Goal: Task Accomplishment & Management: Complete application form

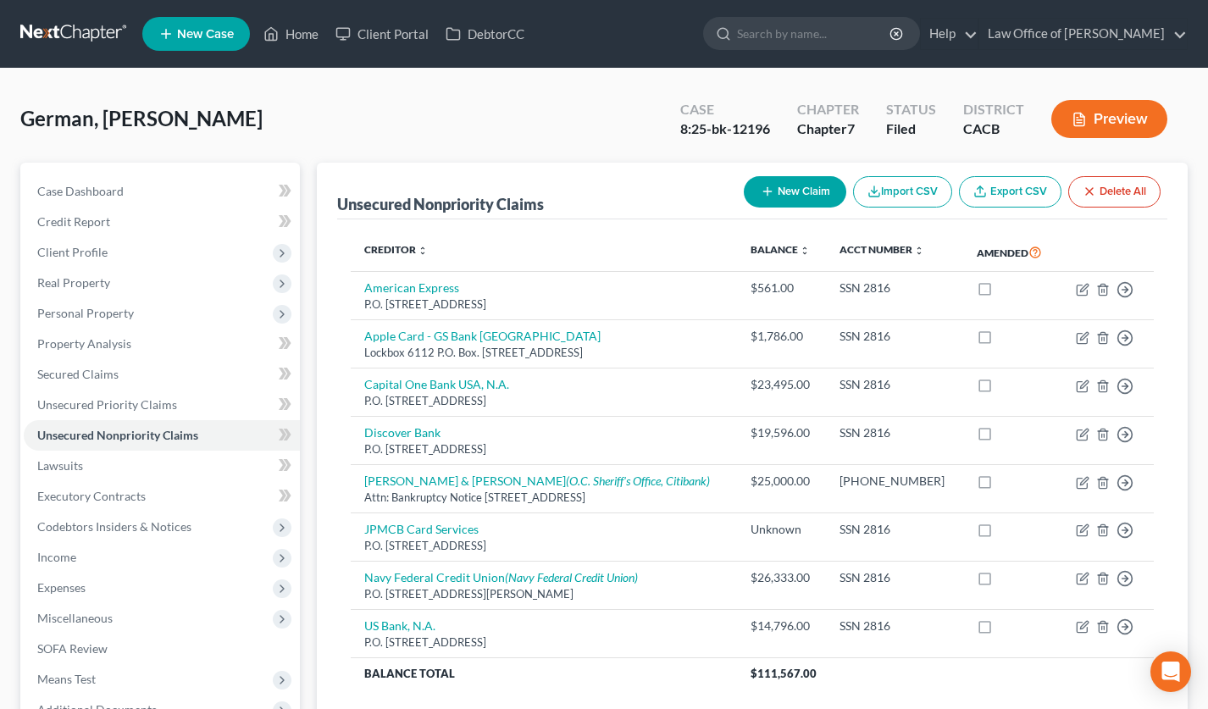
click at [94, 39] on link at bounding box center [74, 34] width 108 height 31
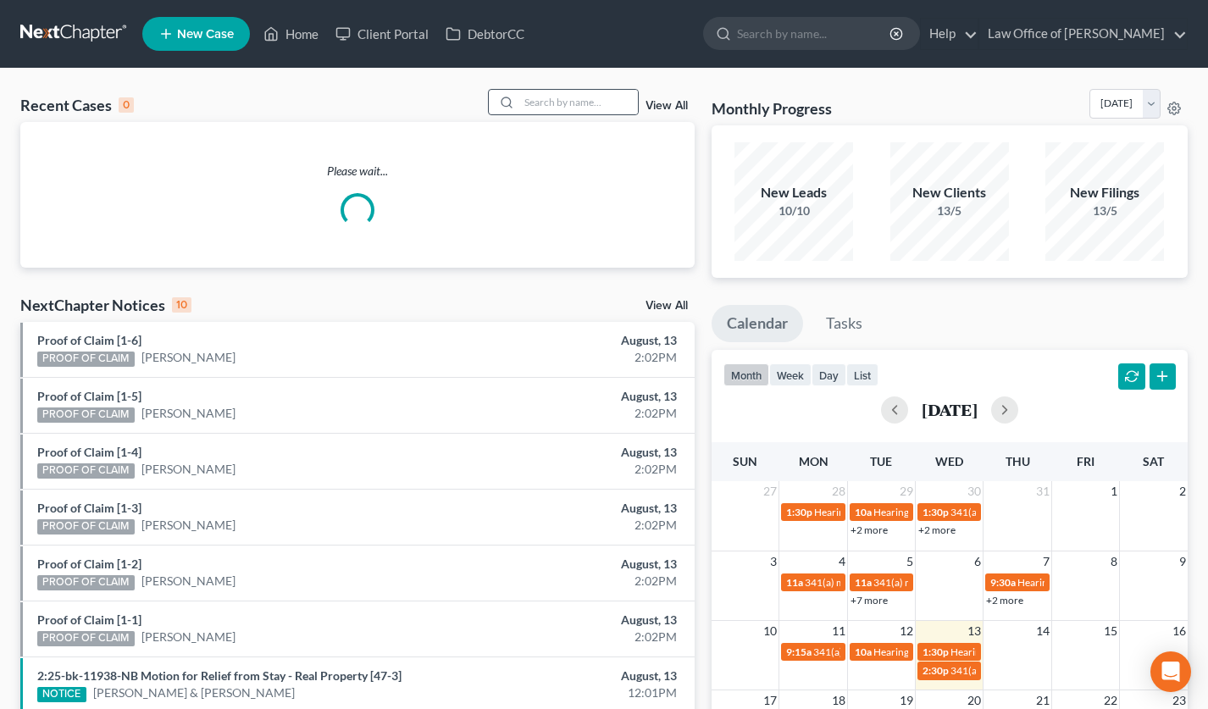
click at [519, 104] on div at bounding box center [504, 102] width 31 height 25
click at [536, 107] on input "search" at bounding box center [578, 102] width 119 height 25
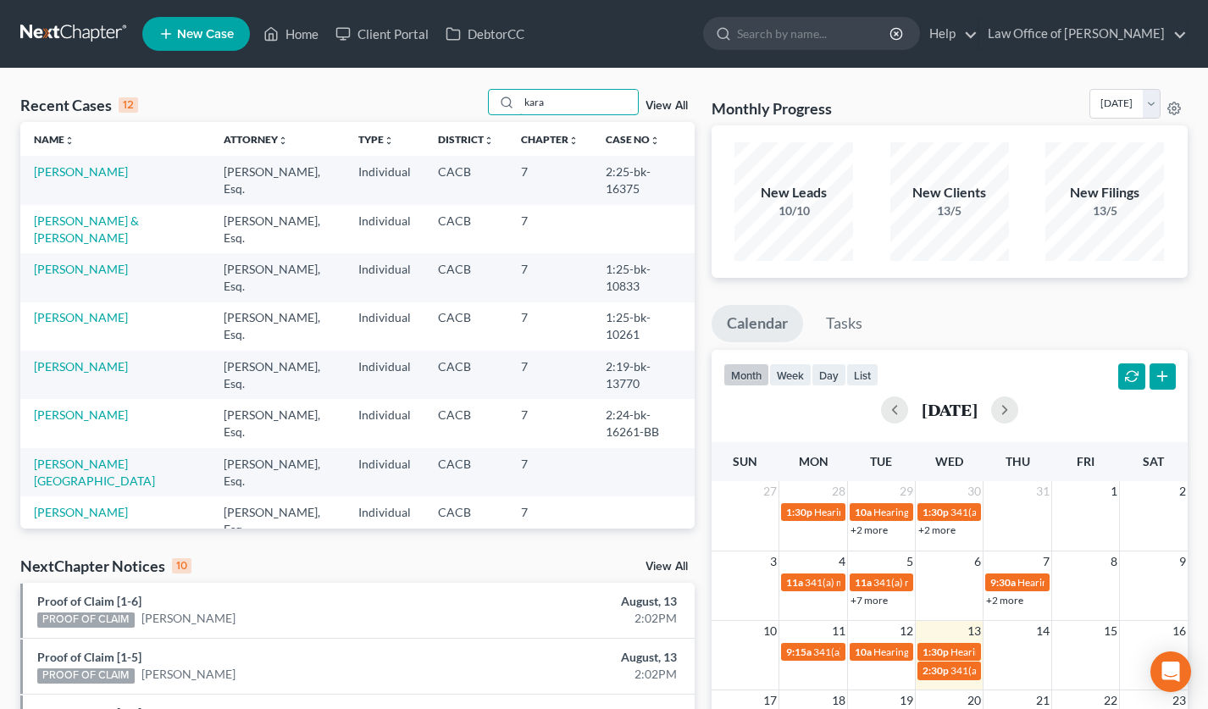
type input "kara"
click at [93, 180] on td "[PERSON_NAME]" at bounding box center [115, 180] width 190 height 48
click at [92, 178] on link "[PERSON_NAME]" at bounding box center [81, 171] width 94 height 14
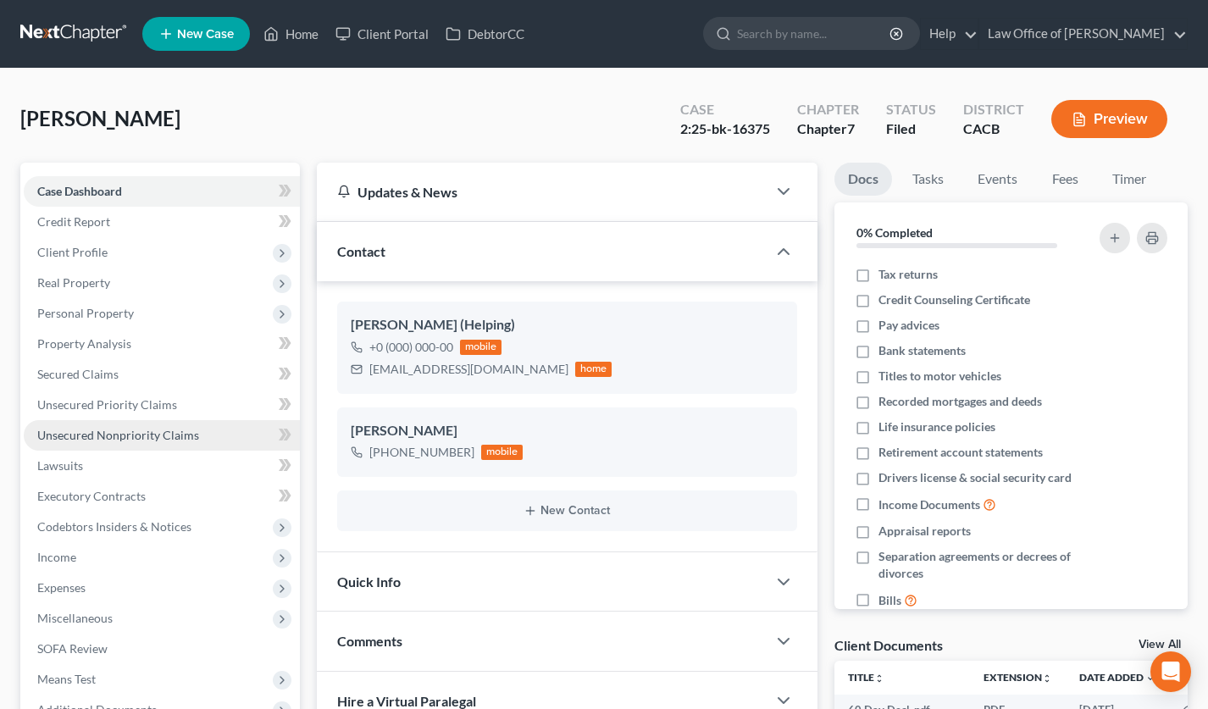
click at [219, 428] on link "Unsecured Nonpriority Claims" at bounding box center [162, 435] width 276 height 31
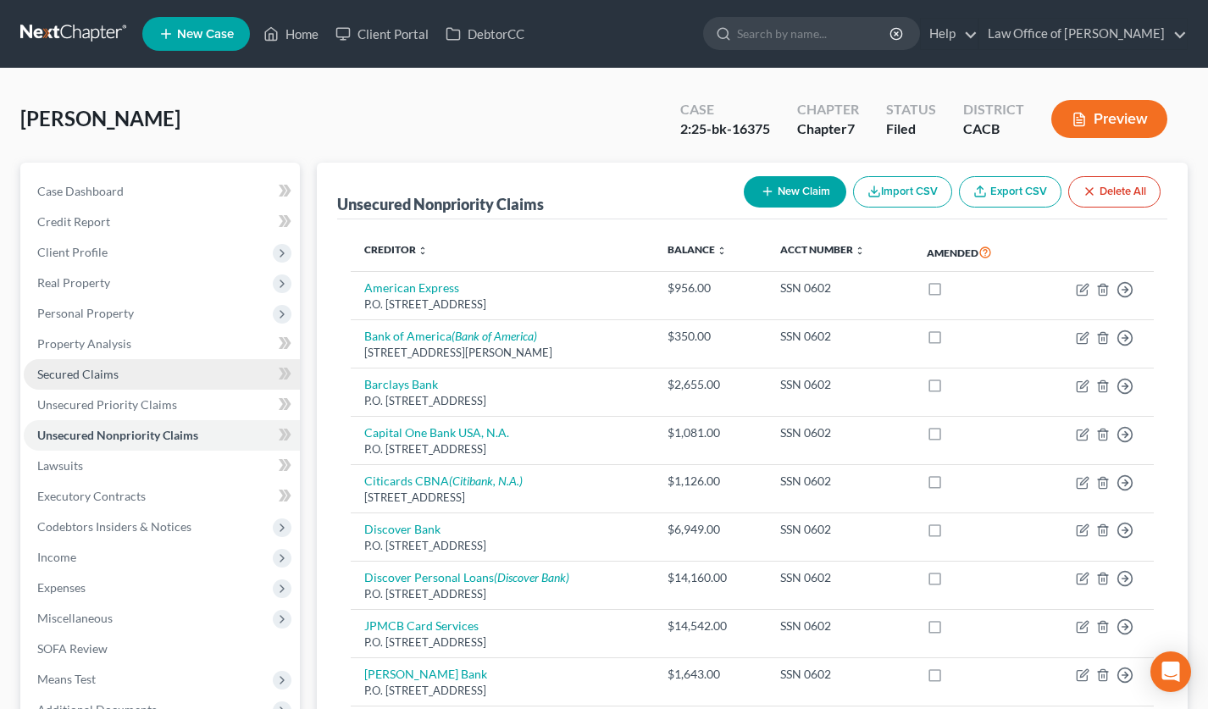
click at [94, 368] on span "Secured Claims" at bounding box center [77, 374] width 81 height 14
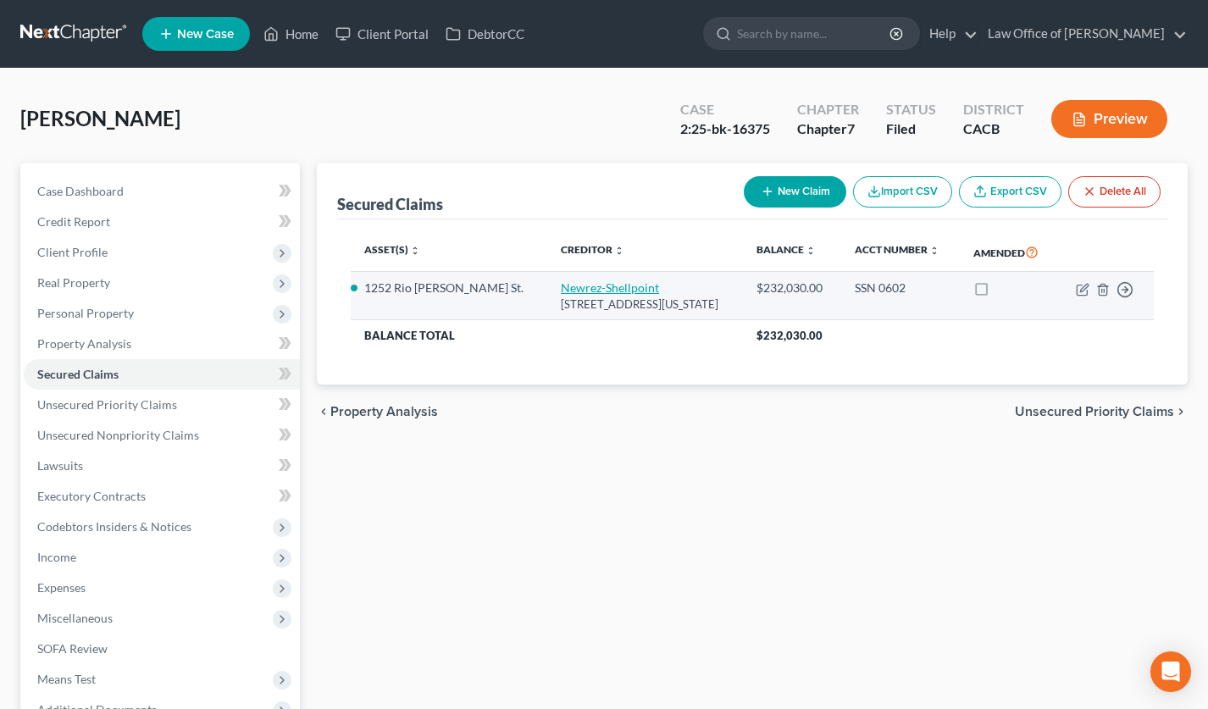
click at [561, 295] on link "Newrez-Shellpoint" at bounding box center [610, 287] width 98 height 14
select select "39"
select select "2"
select select "0"
